Goal: Entertainment & Leisure: Consume media (video, audio)

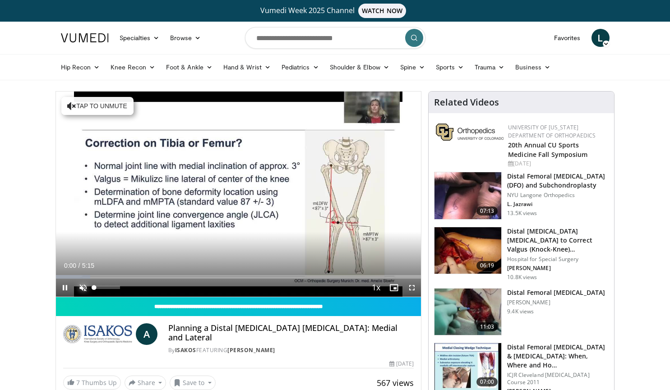
click at [82, 288] on span "Video Player" at bounding box center [83, 288] width 18 height 18
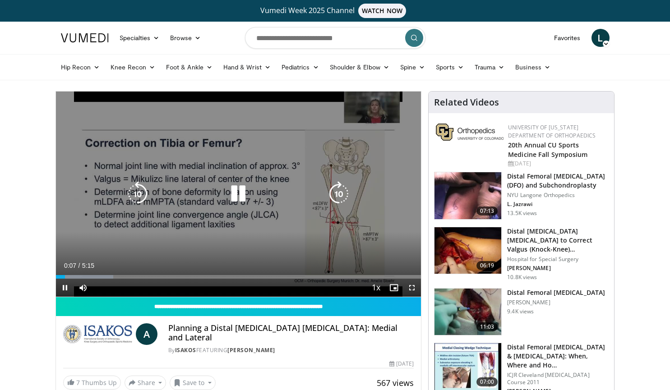
click at [243, 193] on icon "Video Player" at bounding box center [238, 193] width 25 height 25
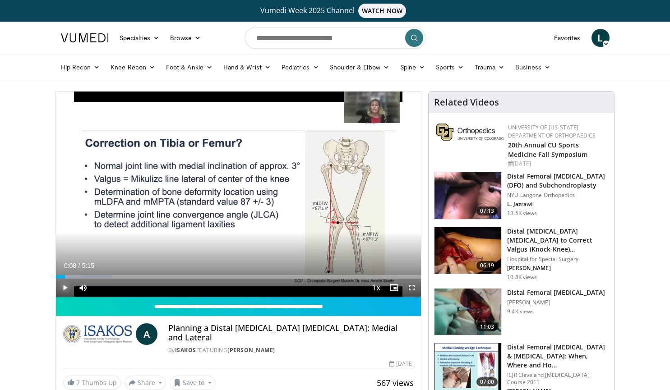
click at [63, 285] on span "Video Player" at bounding box center [65, 288] width 18 height 18
click at [408, 288] on span "Video Player" at bounding box center [412, 288] width 18 height 18
